Goal: Transaction & Acquisition: Purchase product/service

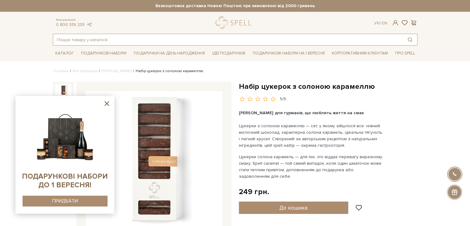
click at [153, 41] on input "text" at bounding box center [228, 39] width 350 height 11
type input "б"
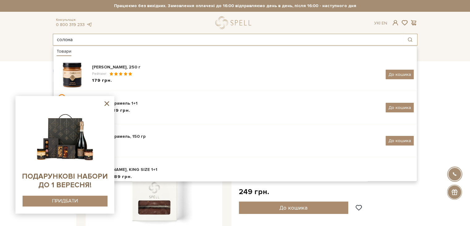
type input "солона"
click at [105, 104] on icon at bounding box center [107, 104] width 8 height 8
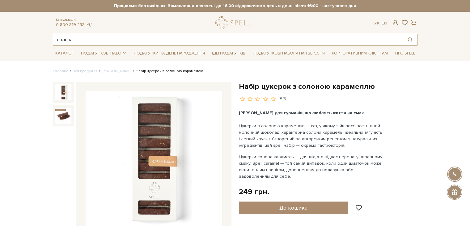
click at [117, 43] on input "солона" at bounding box center [228, 39] width 350 height 11
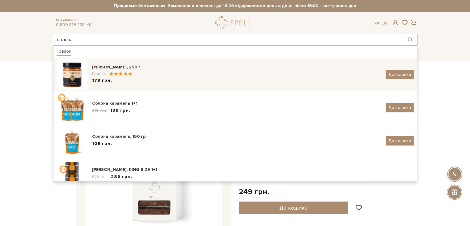
click at [162, 75] on div "Рейтинг:" at bounding box center [236, 73] width 289 height 5
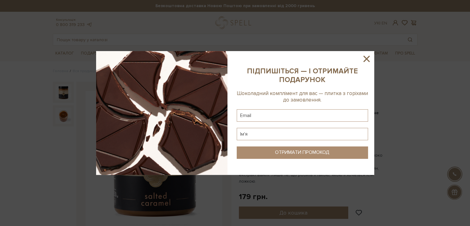
click at [368, 60] on icon at bounding box center [366, 59] width 6 height 6
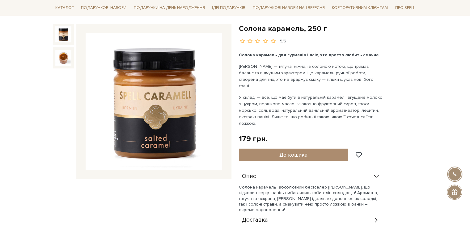
scroll to position [62, 0]
